Goal: Task Accomplishment & Management: Complete application form

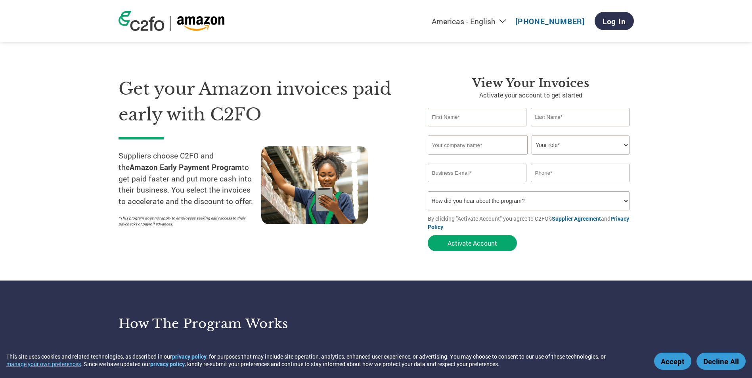
drag, startPoint x: 464, startPoint y: 118, endPoint x: 467, endPoint y: 120, distance: 4.1
click at [464, 118] on input "text" at bounding box center [476, 117] width 99 height 19
type input "[PERSON_NAME]"
type input "TRIVIDIA HEALTH"
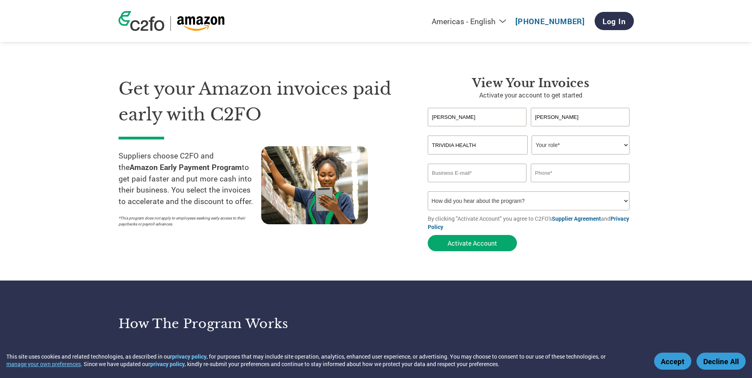
type input "[EMAIL_ADDRESS][DOMAIN_NAME]"
type input "9546774456"
click at [626, 201] on select "How did you hear about the program? Received a letter Email Social Media Online…" at bounding box center [528, 200] width 202 height 19
select select "Email"
click at [427, 191] on select "How did you hear about the program? Received a letter Email Social Media Online…" at bounding box center [528, 200] width 202 height 19
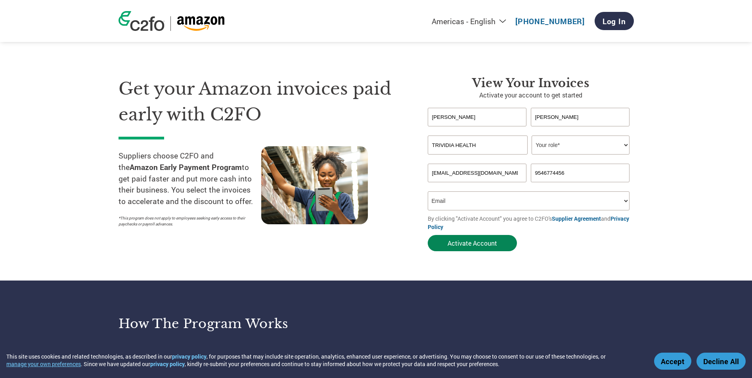
drag, startPoint x: 463, startPoint y: 244, endPoint x: 478, endPoint y: 244, distance: 15.5
click at [463, 244] on button "Activate Account" at bounding box center [471, 243] width 89 height 16
drag, startPoint x: 624, startPoint y: 143, endPoint x: 620, endPoint y: 147, distance: 6.2
click at [624, 143] on select "Your role* CFO Controller Credit Manager Finance Director Treasurer CEO Preside…" at bounding box center [580, 144] width 98 height 19
select select "ACCOUNTING"
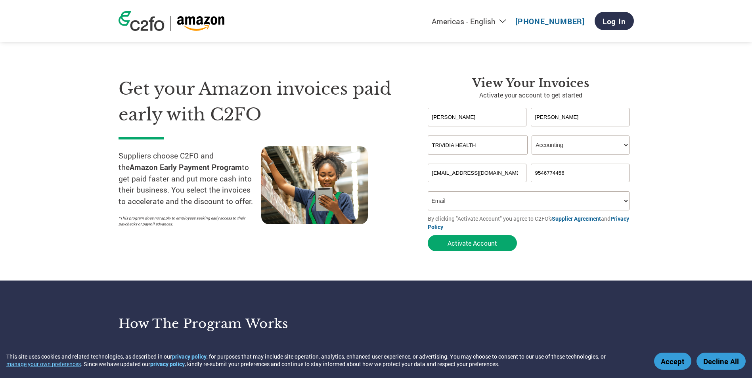
click at [531, 135] on select "Your role* CFO Controller Credit Manager Finance Director Treasurer CEO Preside…" at bounding box center [580, 144] width 98 height 19
click at [470, 242] on button "Activate Account" at bounding box center [471, 243] width 89 height 16
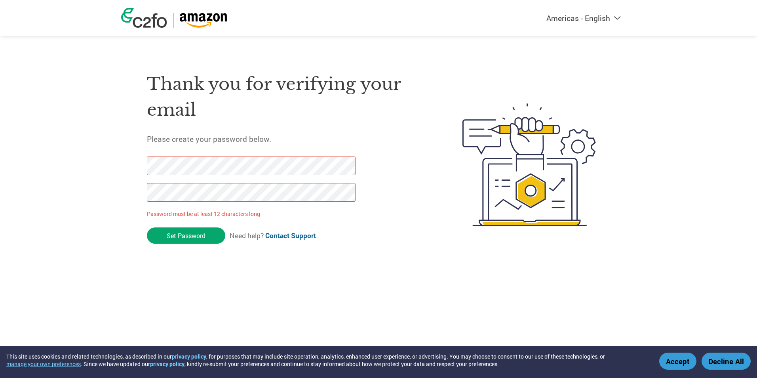
click at [196, 261] on div "Thank you for verifying your email Please create your password below. Password …" at bounding box center [286, 165] width 278 height 210
drag, startPoint x: 679, startPoint y: 363, endPoint x: 668, endPoint y: 360, distance: 11.9
click at [679, 362] on button "Accept" at bounding box center [678, 361] width 37 height 17
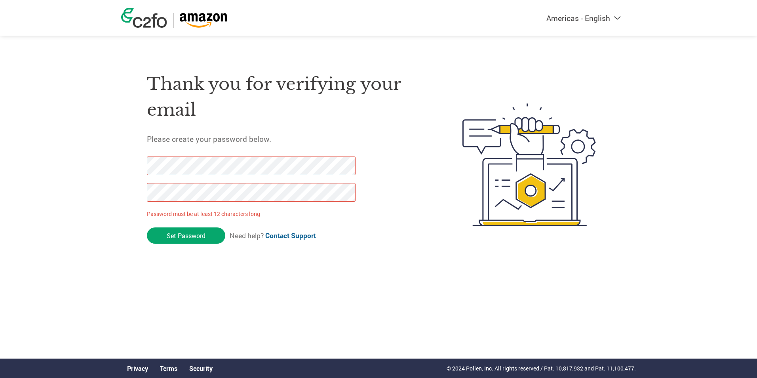
click at [137, 174] on div "Thank you for verifying your email Please create your password below. Password …" at bounding box center [378, 165] width 515 height 210
click at [143, 193] on div "Thank you for verifying your email Please create your password below. Password …" at bounding box center [378, 165] width 515 height 210
click at [185, 234] on input "Set Password" at bounding box center [186, 235] width 78 height 16
